Goal: Transaction & Acquisition: Purchase product/service

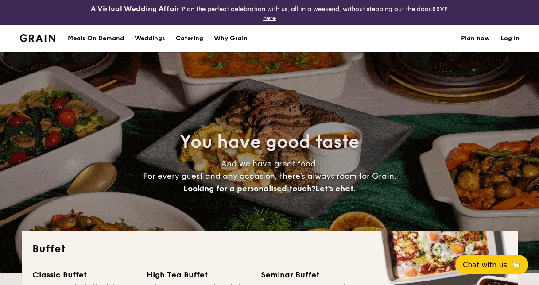
select select
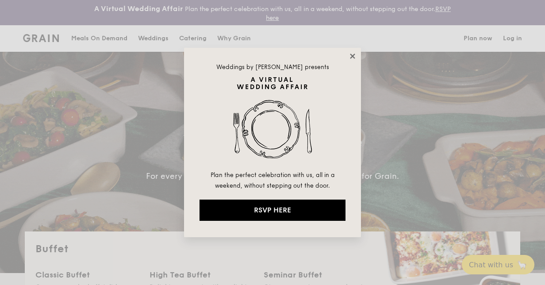
click at [355, 57] on icon at bounding box center [353, 56] width 8 height 8
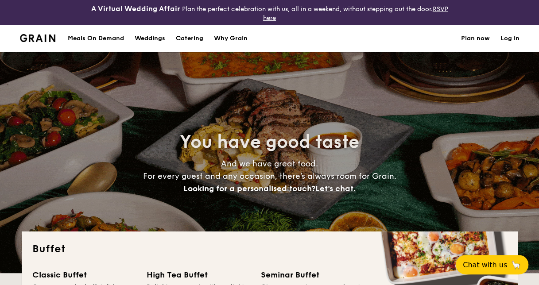
click at [201, 37] on h1 "Catering" at bounding box center [189, 38] width 27 height 27
click at [200, 37] on h1 "Catering" at bounding box center [189, 38] width 27 height 27
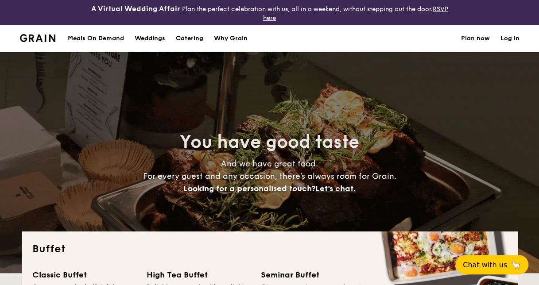
click at [200, 37] on h1 "Catering" at bounding box center [189, 38] width 27 height 27
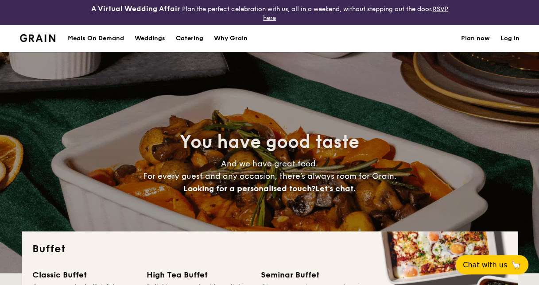
click at [189, 40] on h1 "Catering" at bounding box center [189, 38] width 27 height 27
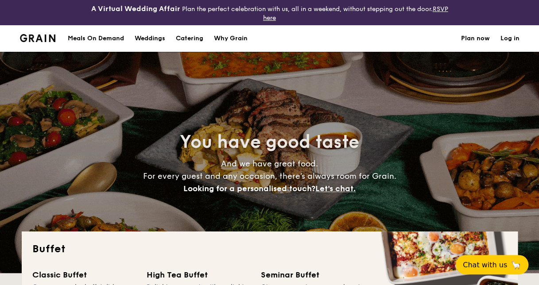
click at [189, 40] on h1 "Catering" at bounding box center [189, 38] width 27 height 27
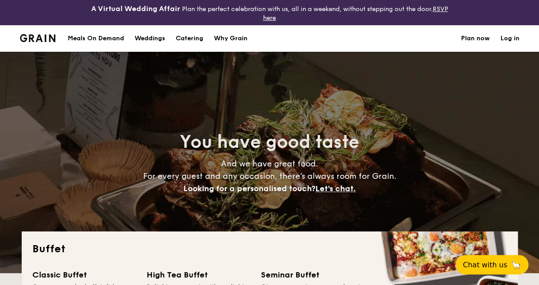
click at [189, 40] on h1 "Catering" at bounding box center [189, 38] width 27 height 27
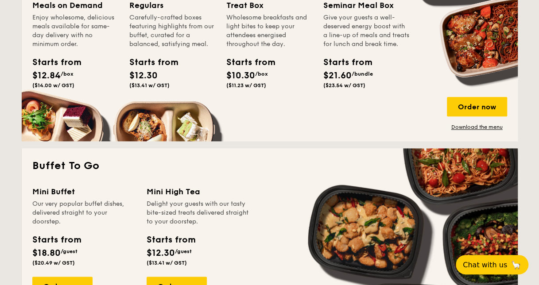
scroll to position [491, 0]
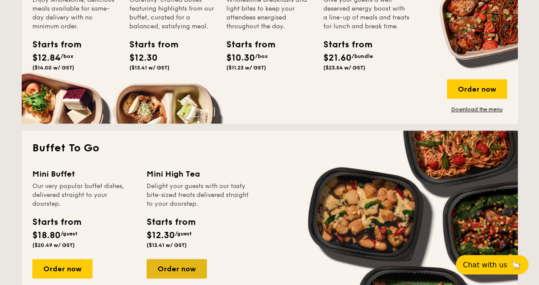
click at [189, 268] on div "Order now" at bounding box center [177, 268] width 60 height 19
